Goal: Task Accomplishment & Management: Use online tool/utility

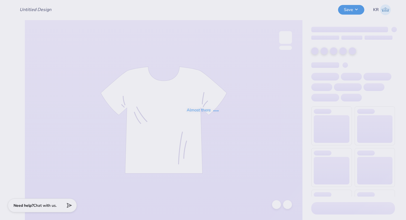
type input "DG - Parents Weekend"
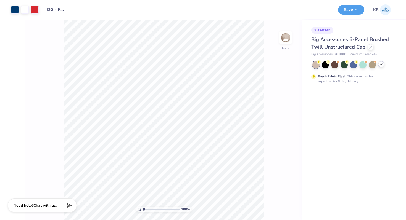
click at [381, 67] on div at bounding box center [381, 64] width 6 height 6
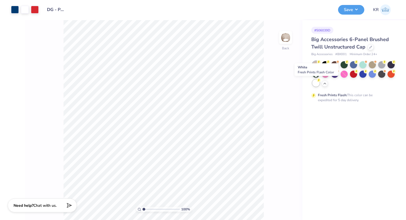
click at [316, 83] on div at bounding box center [315, 83] width 7 height 7
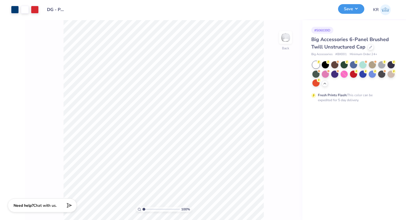
click at [352, 12] on button "Save" at bounding box center [351, 9] width 26 height 10
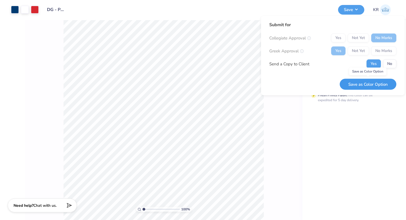
click at [366, 86] on button "Save as Color Option" at bounding box center [368, 84] width 57 height 11
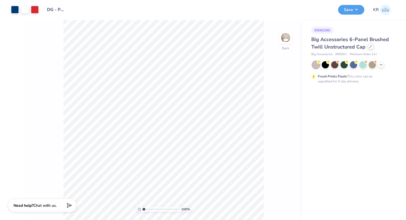
click at [370, 47] on icon at bounding box center [370, 46] width 3 height 3
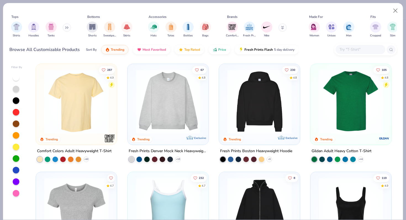
click at [359, 51] on input "text" at bounding box center [360, 49] width 43 height 6
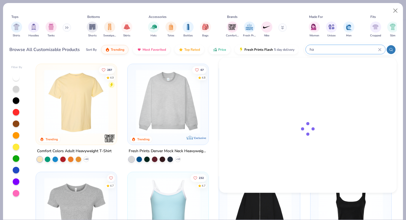
type input "h"
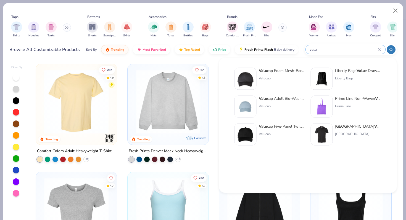
type input "valu"
click at [271, 99] on div "Valu cap Adult Bio-Washed Classic Dad Hat" at bounding box center [282, 99] width 46 height 6
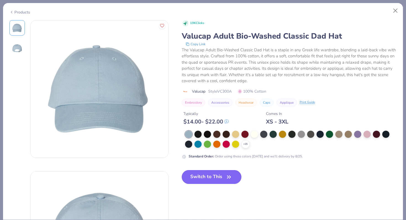
click at [228, 177] on icon "button" at bounding box center [229, 177] width 8 height 8
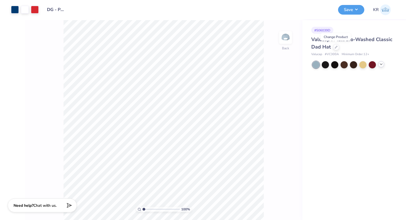
click at [381, 65] on icon at bounding box center [381, 64] width 4 height 4
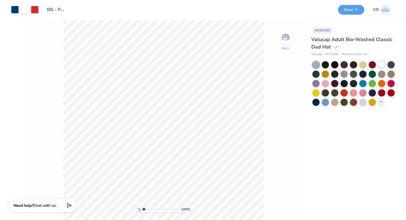
click at [380, 65] on div at bounding box center [381, 64] width 7 height 7
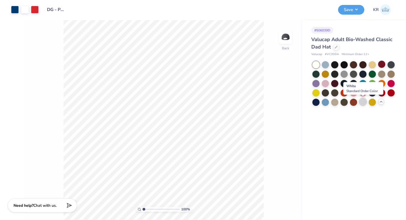
click at [361, 104] on div at bounding box center [362, 101] width 7 height 7
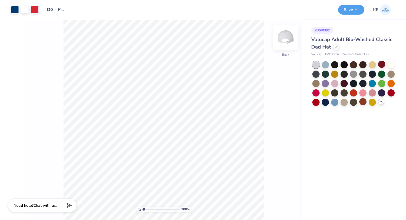
click at [286, 43] on img at bounding box center [285, 38] width 22 height 22
click at [286, 43] on img at bounding box center [285, 37] width 11 height 11
click at [342, 102] on div at bounding box center [343, 101] width 7 height 7
click at [348, 13] on button "Save" at bounding box center [351, 9] width 26 height 10
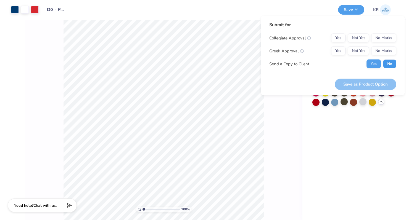
click at [384, 64] on button "No" at bounding box center [389, 64] width 13 height 9
click at [338, 51] on button "Yes" at bounding box center [338, 51] width 14 height 9
click at [381, 42] on div "Collegiate Approval Yes Not Yet No Marks Greek Approval Yes Not Yet No Marks Se…" at bounding box center [332, 51] width 127 height 35
click at [381, 40] on button "No Marks" at bounding box center [383, 38] width 25 height 9
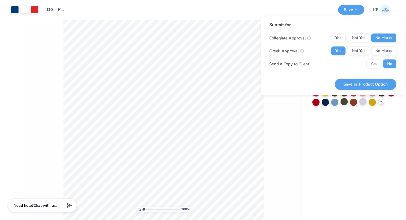
click at [366, 82] on button "Save as Product Option" at bounding box center [366, 84] width 62 height 11
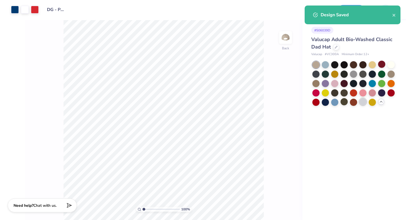
click at [362, 102] on div at bounding box center [362, 101] width 7 height 7
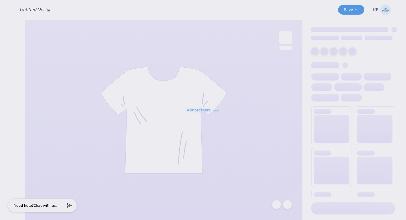
type input "DG - Parents Weekend"
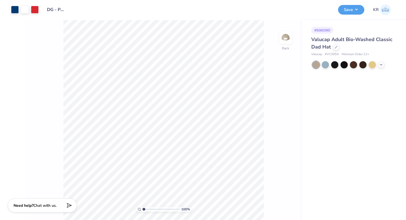
click at [381, 68] on div at bounding box center [353, 64] width 83 height 7
click at [381, 67] on div at bounding box center [381, 64] width 6 height 6
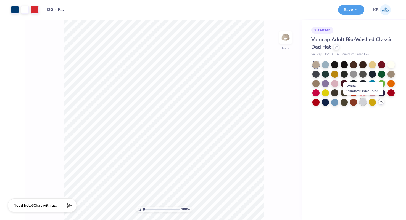
click at [361, 103] on div at bounding box center [362, 101] width 7 height 7
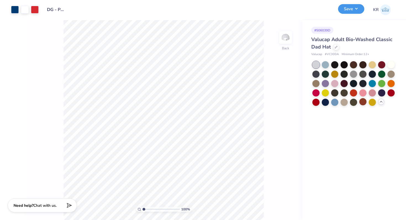
click at [347, 13] on button "Save" at bounding box center [351, 9] width 26 height 10
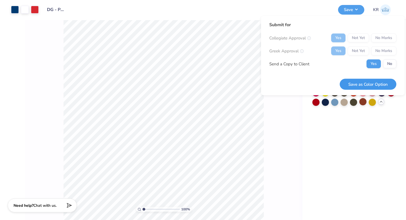
click at [369, 82] on button "Save as Color Option" at bounding box center [368, 84] width 57 height 11
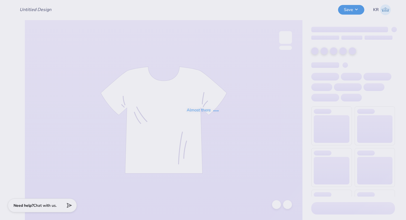
type input "DG - Parents Weekend"
